Goal: Information Seeking & Learning: Learn about a topic

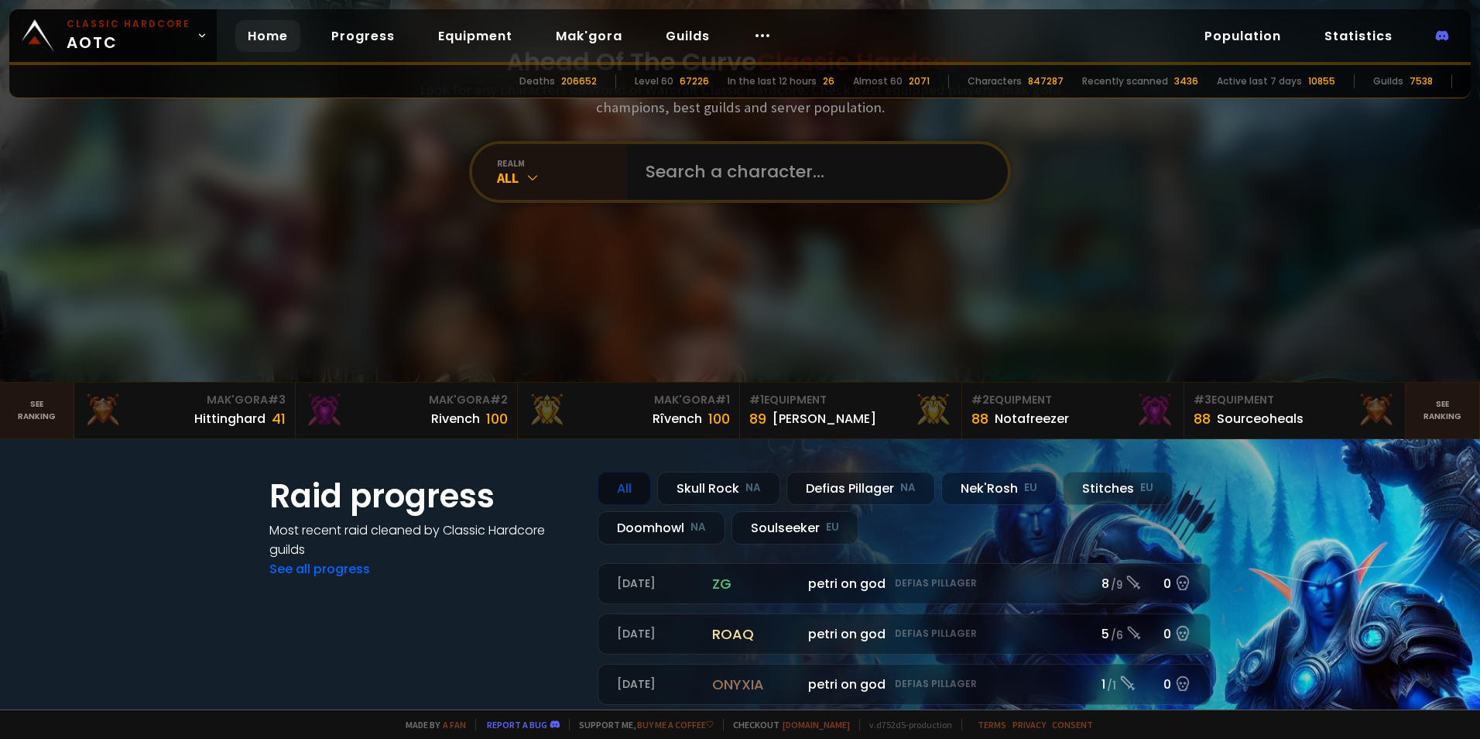
scroll to position [155, 0]
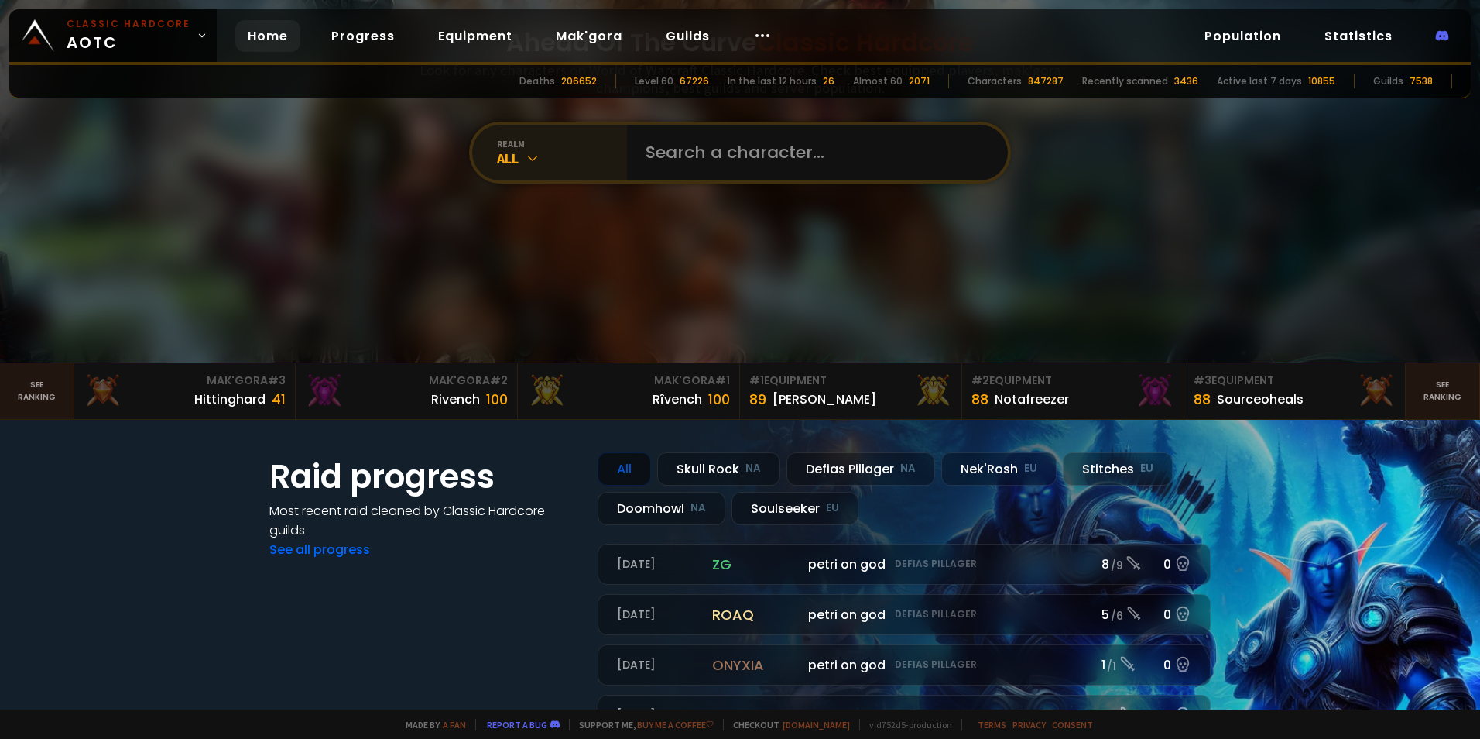
click at [528, 155] on icon at bounding box center [532, 157] width 15 height 15
click at [518, 151] on div "All" at bounding box center [562, 158] width 130 height 18
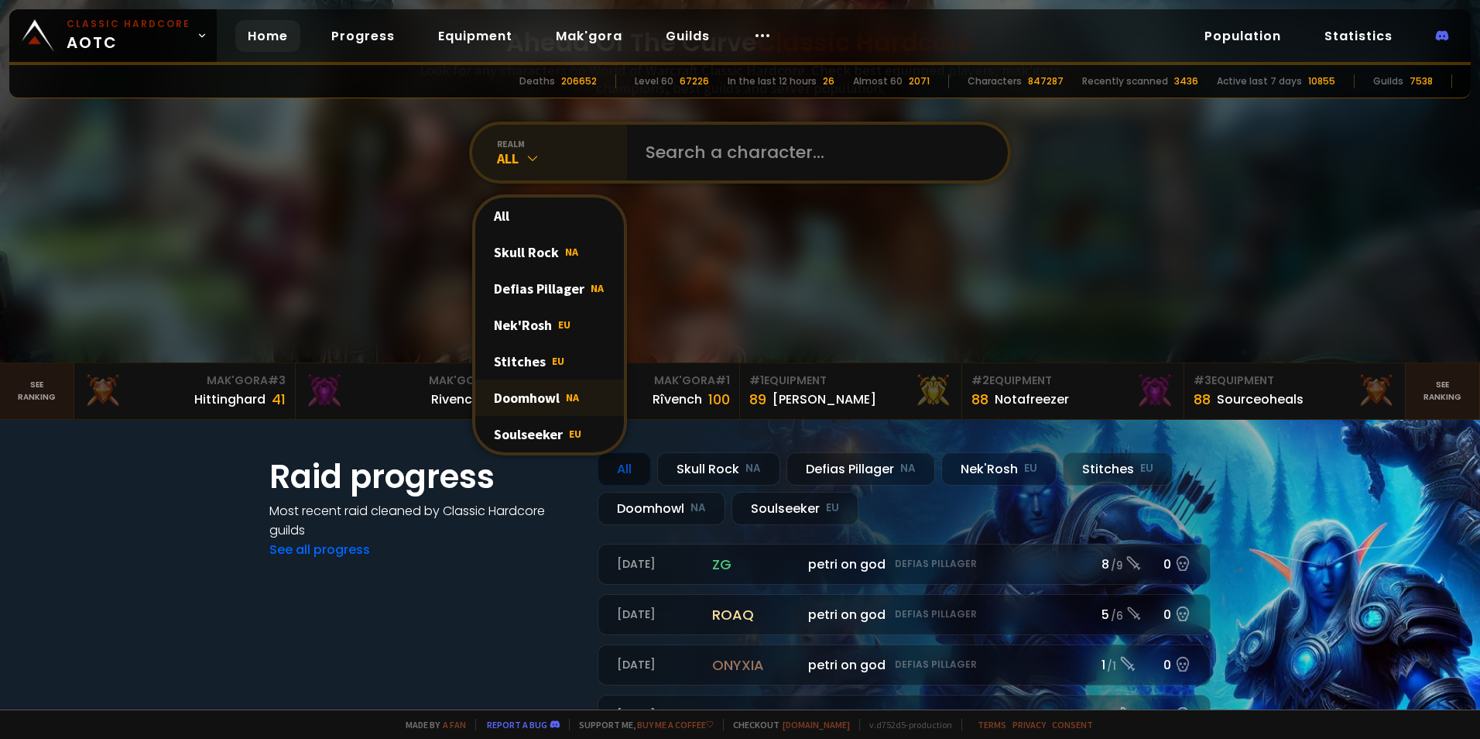
click at [554, 406] on div "Doomhowl NA" at bounding box center [549, 397] width 149 height 36
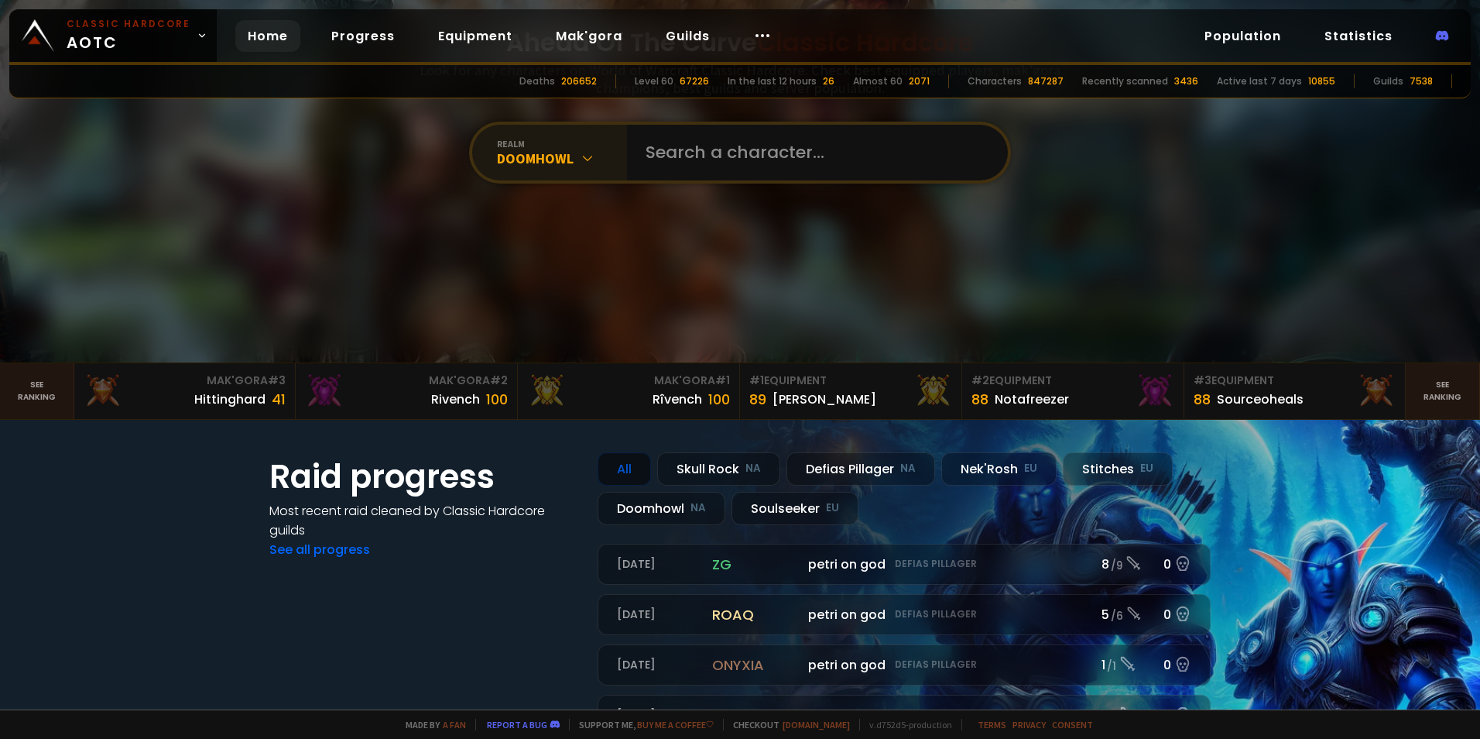
click at [530, 146] on div "realm" at bounding box center [562, 144] width 130 height 12
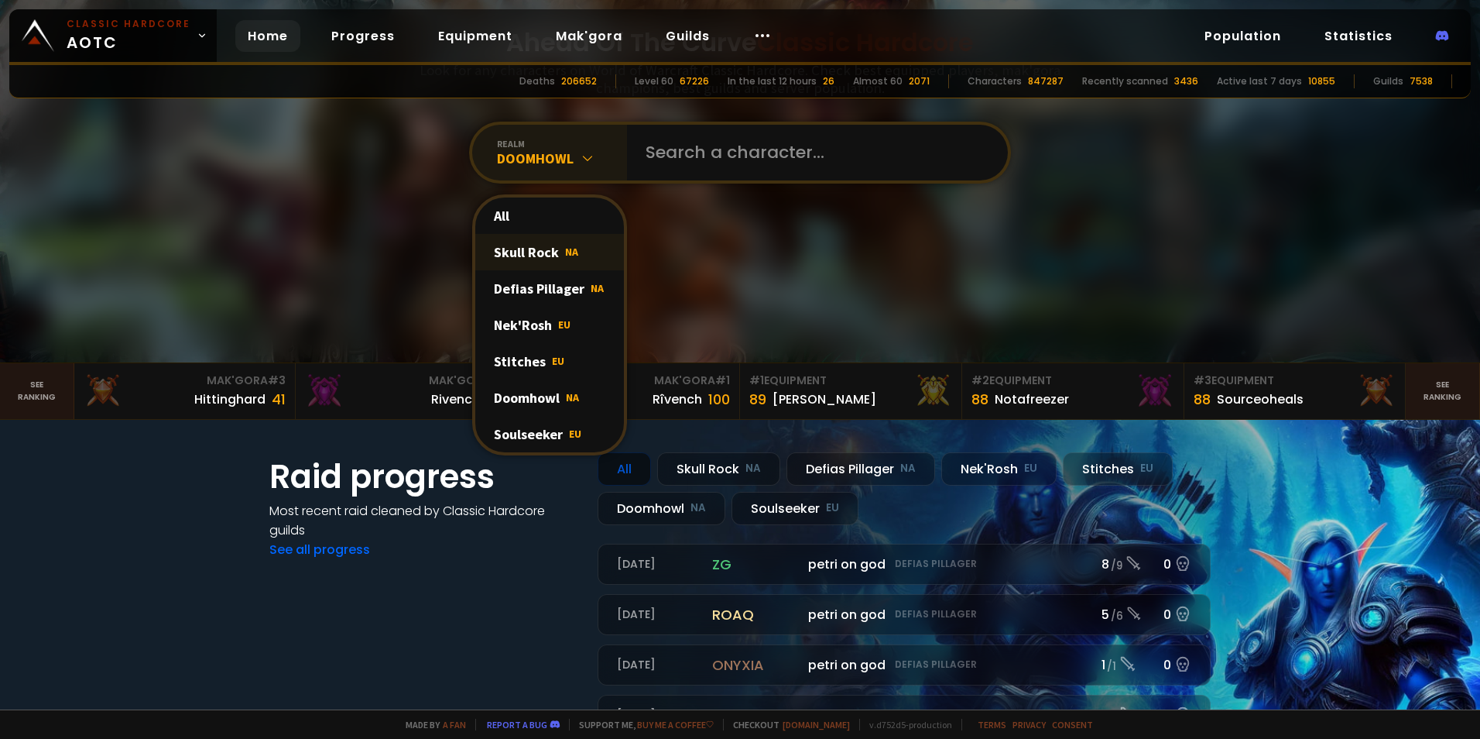
click at [541, 265] on div "Skull Rock NA" at bounding box center [549, 252] width 149 height 36
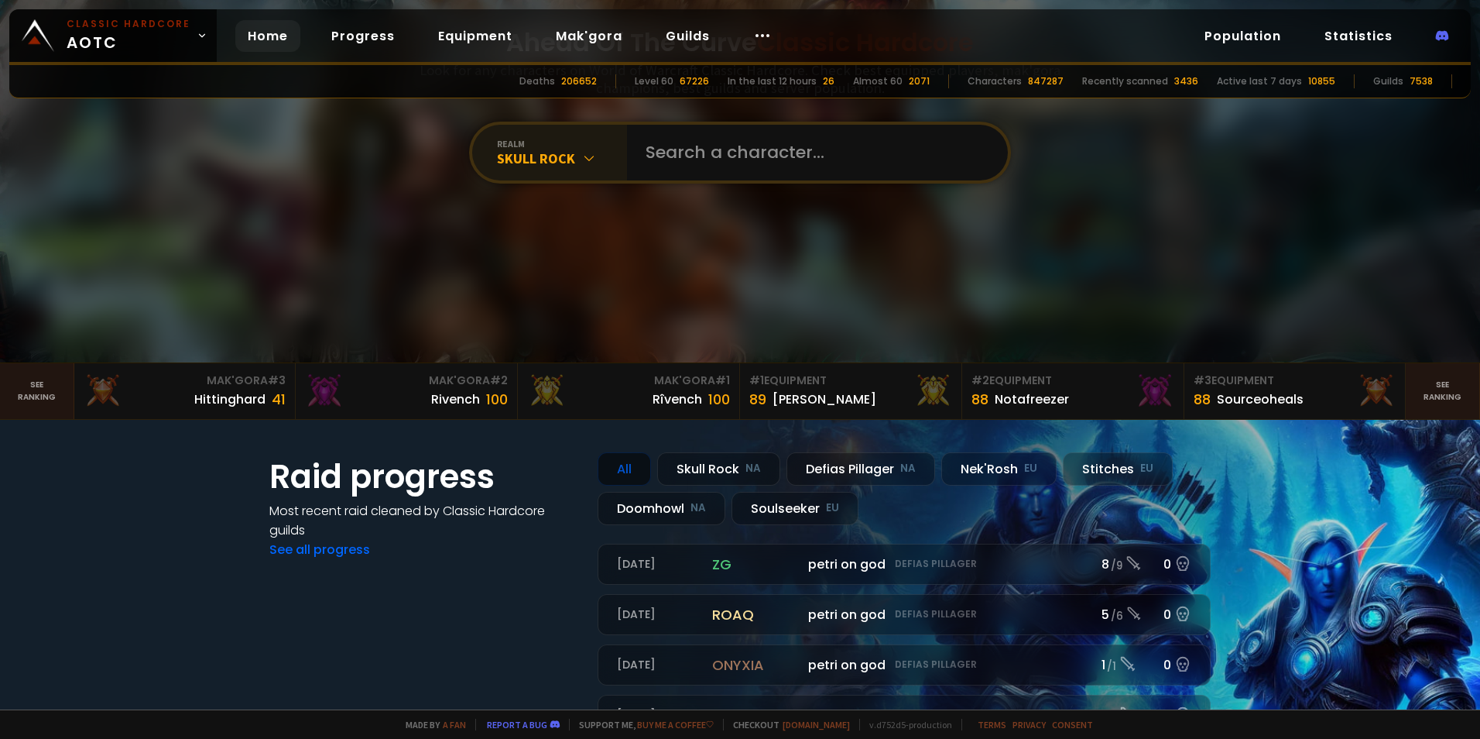
click at [523, 128] on div "realm Skull Rock" at bounding box center [549, 153] width 155 height 56
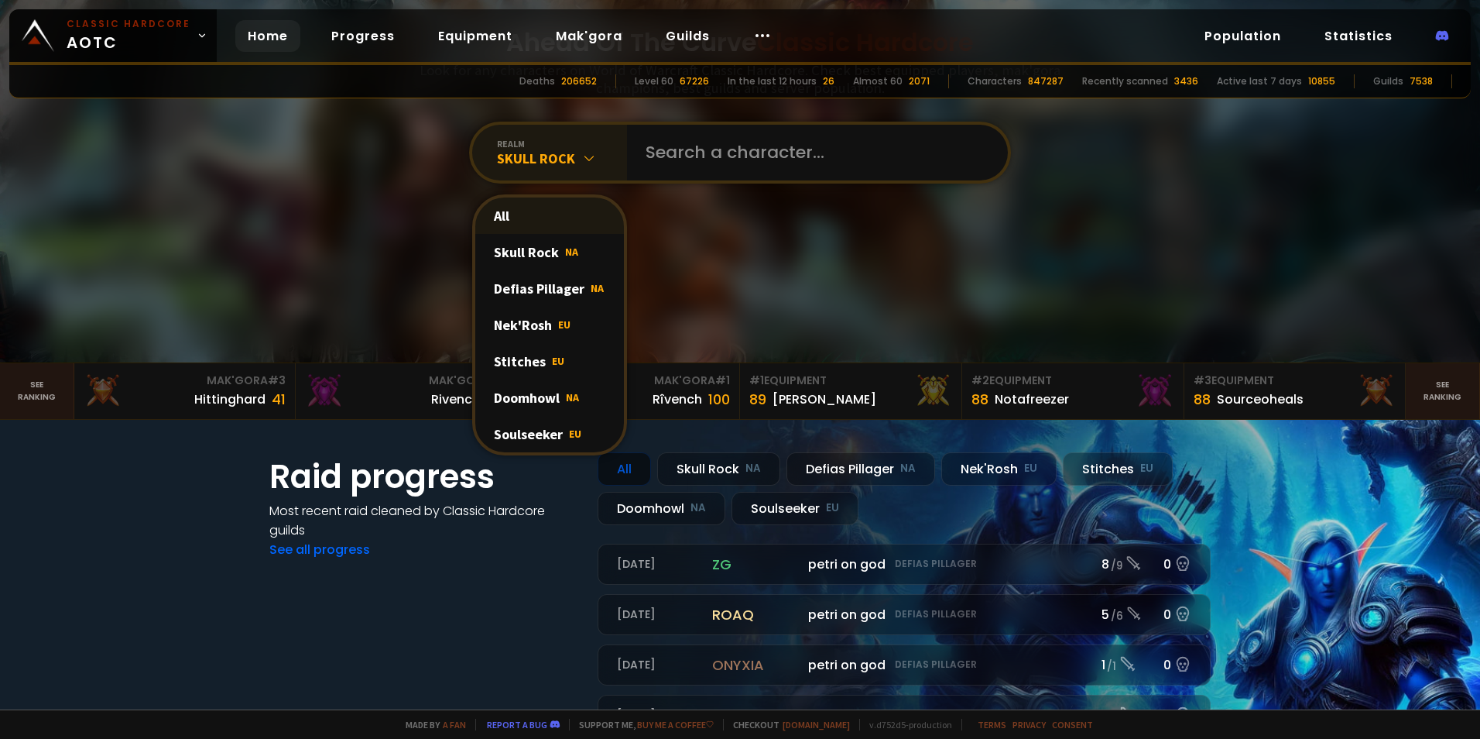
click at [519, 211] on div "All" at bounding box center [549, 215] width 149 height 36
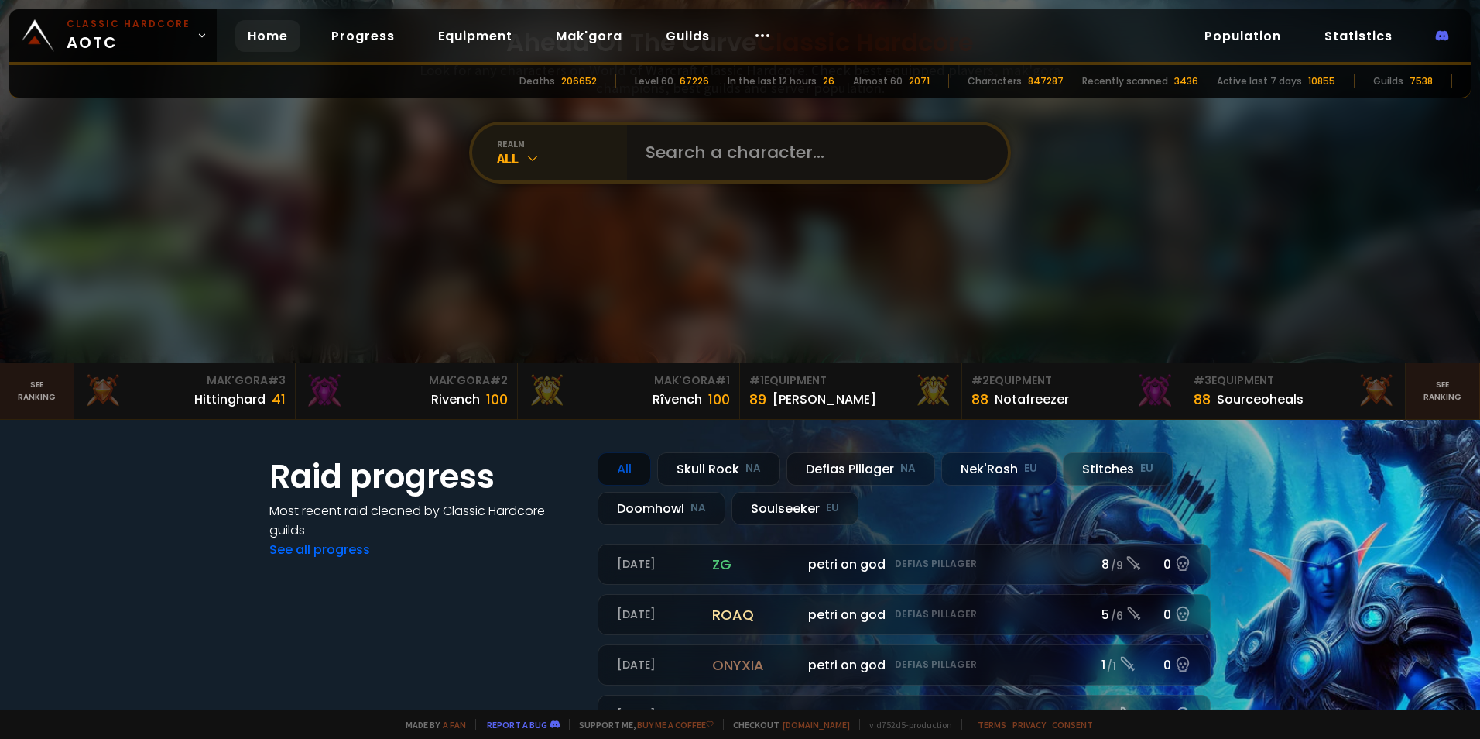
click at [708, 173] on input "text" at bounding box center [812, 153] width 353 height 56
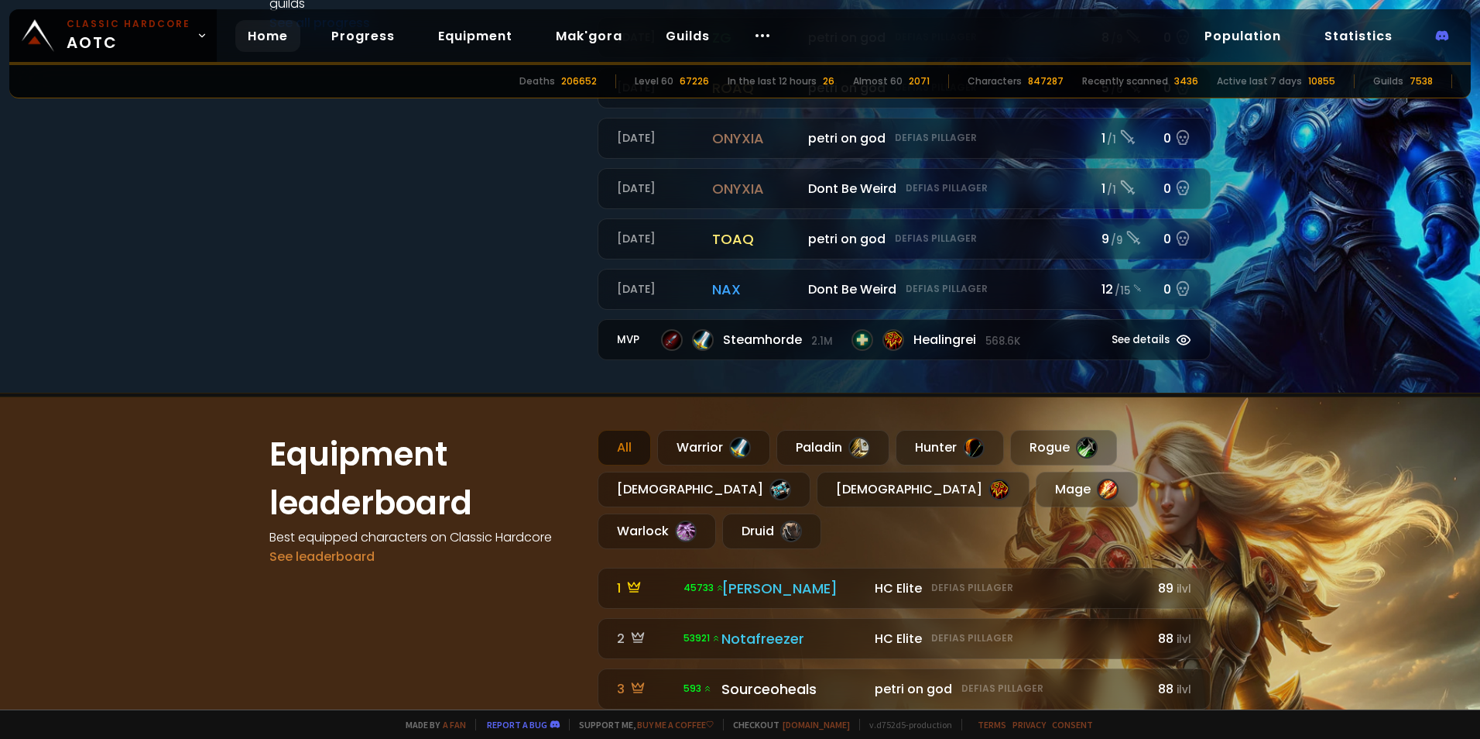
scroll to position [774, 0]
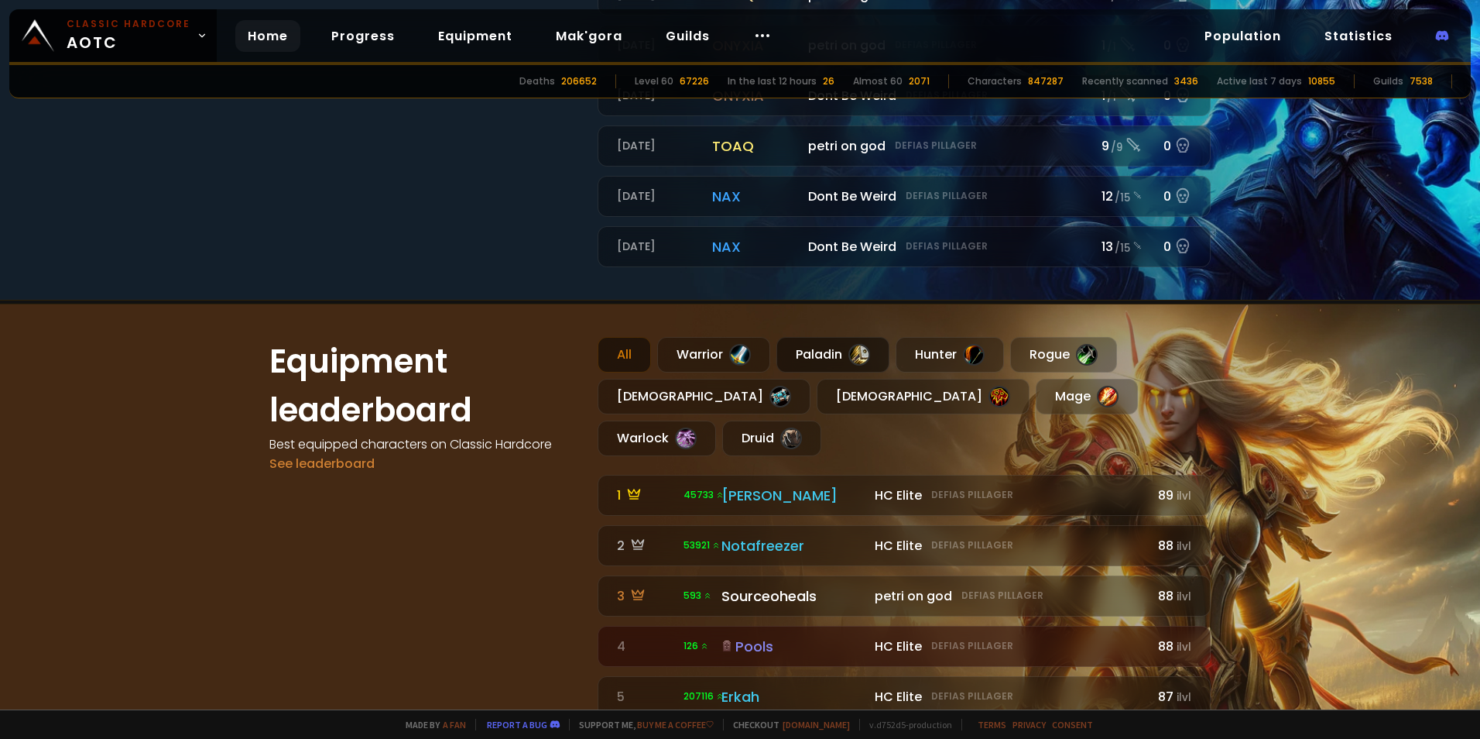
click at [829, 346] on div "Paladin" at bounding box center [832, 355] width 113 height 36
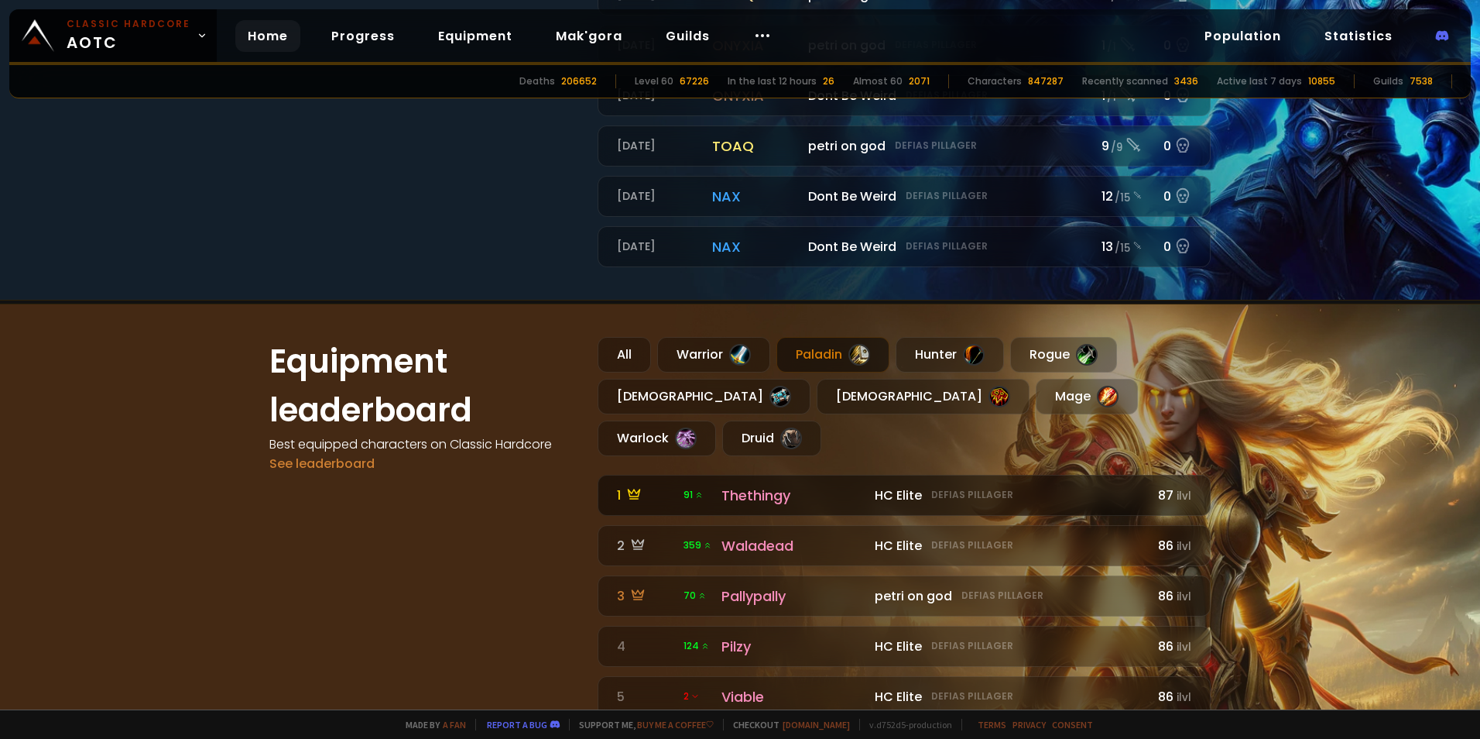
click at [768, 475] on link "1 91 HC Elite Defias Pillager Thethingy HC Elite Defias Pillager 87 ilvl" at bounding box center [904, 495] width 613 height 41
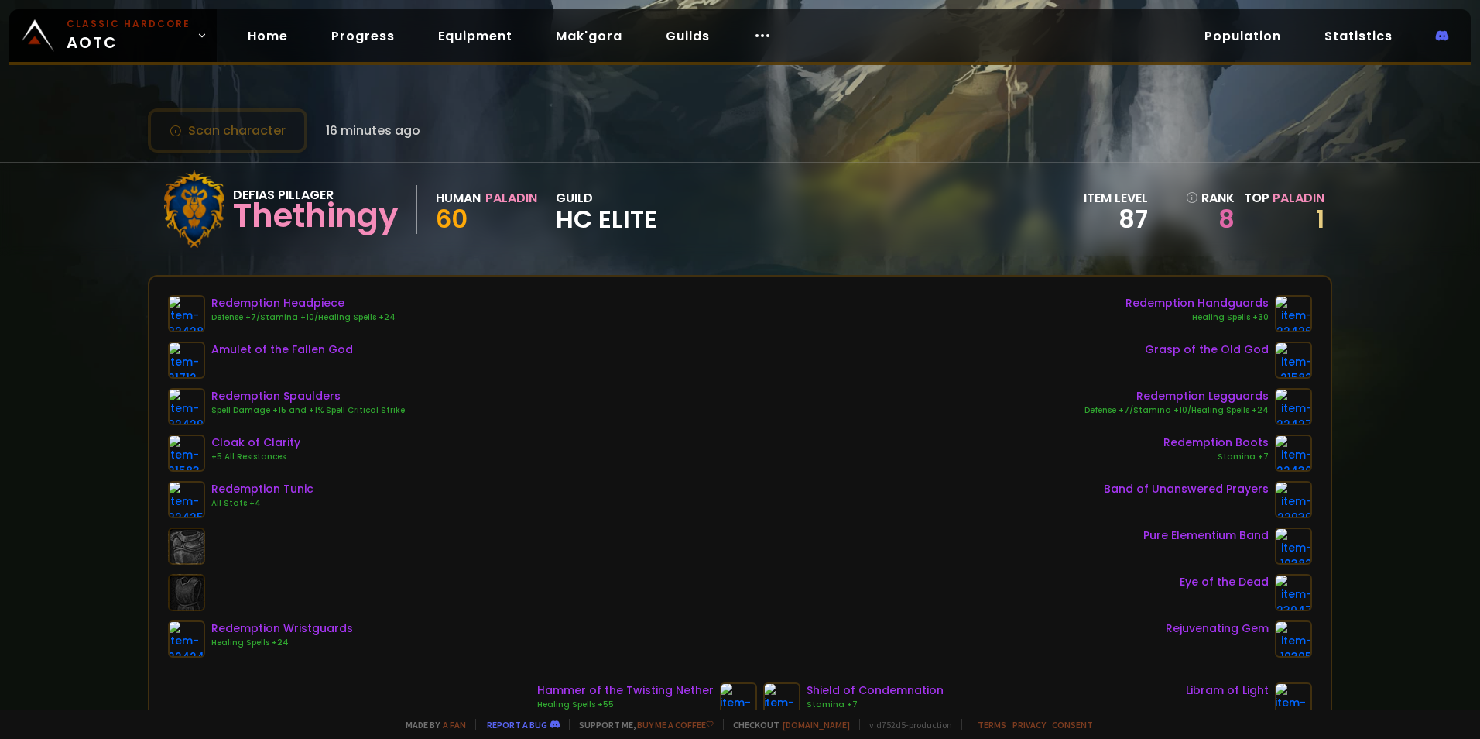
click at [321, 214] on div "Thethingy" at bounding box center [315, 215] width 165 height 23
drag, startPoint x: 240, startPoint y: 215, endPoint x: 212, endPoint y: 235, distance: 33.9
click at [212, 235] on div "Defias Pillager Thethingy Human Paladin 60 guild HC Elite" at bounding box center [407, 208] width 502 height 77
click at [657, 110] on div "Scan character 16 minutes ago" at bounding box center [740, 130] width 1184 height 44
click at [753, 30] on icon at bounding box center [762, 35] width 19 height 19
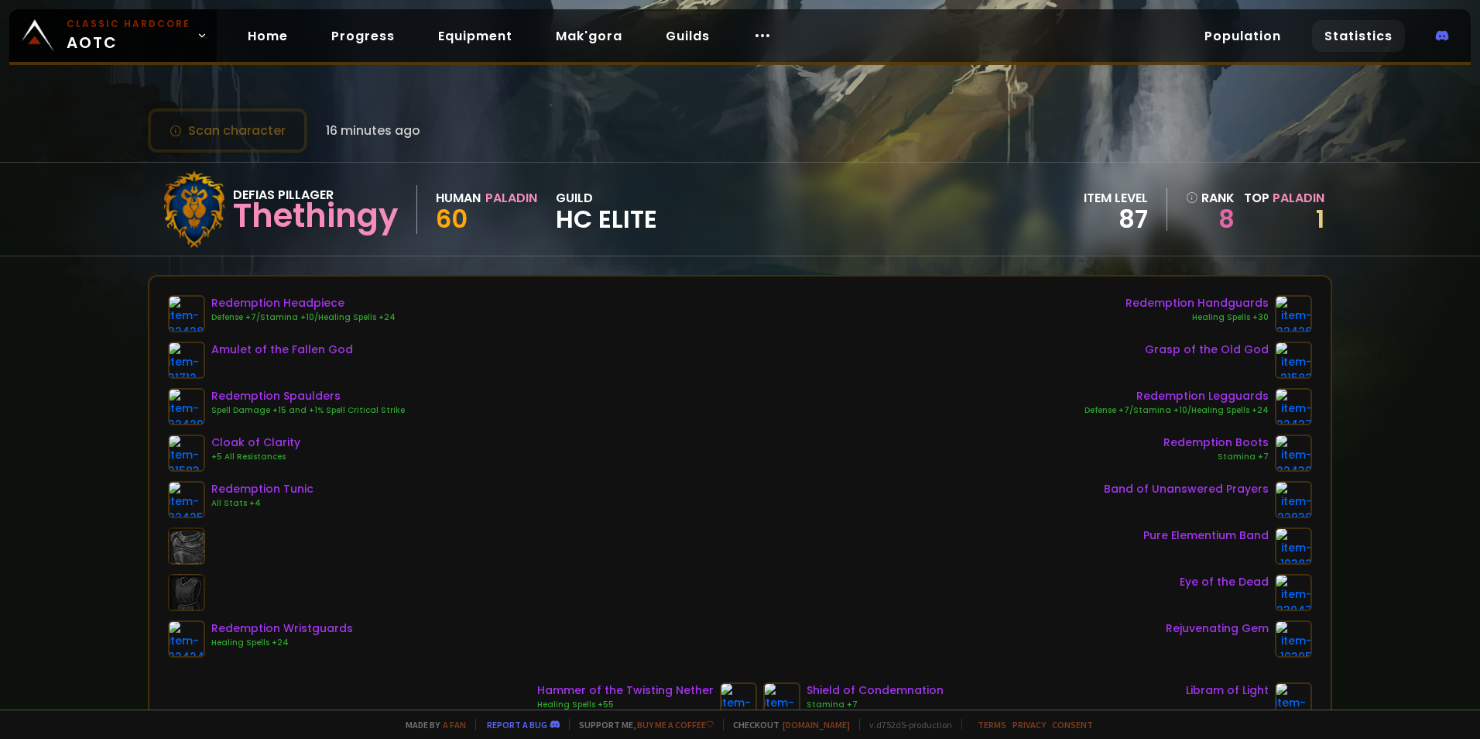
click at [1355, 37] on link "Statistics" at bounding box center [1358, 36] width 93 height 32
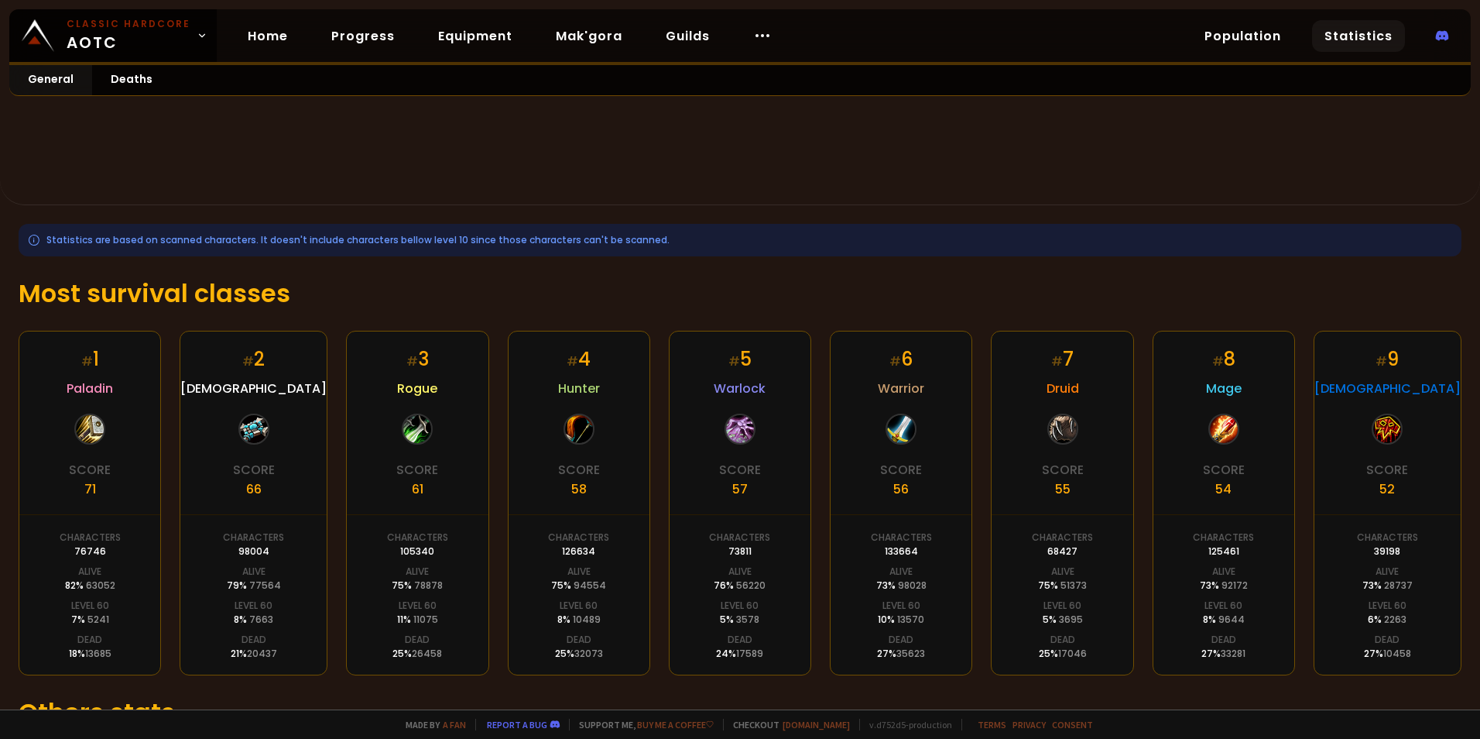
scroll to position [202, 0]
